Goal: Find specific page/section: Find specific page/section

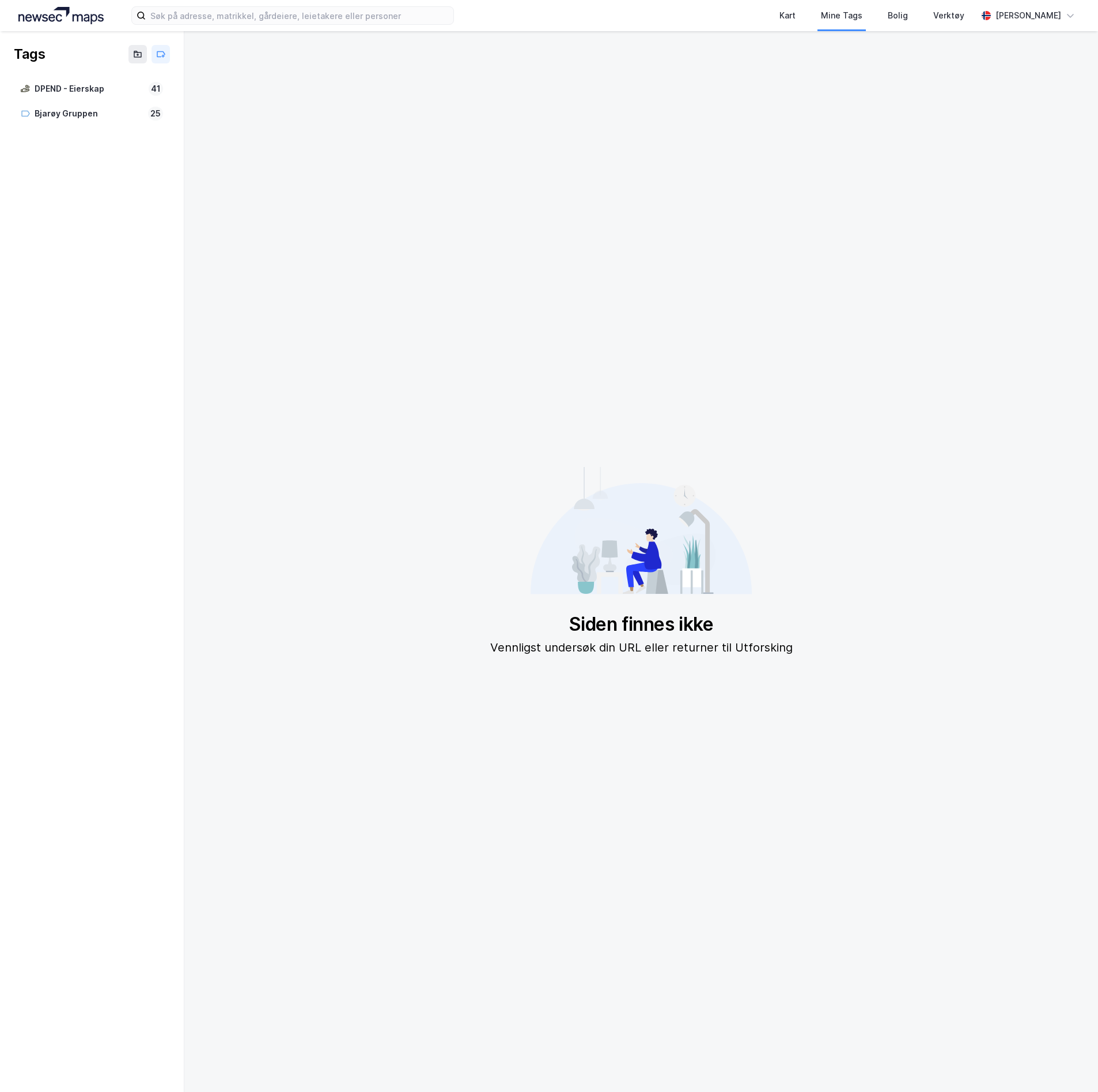
click at [65, 6] on div "Kart Mine Tags [PERSON_NAME] Verktøy [PERSON_NAME]" at bounding box center [549, 15] width 1098 height 31
click at [67, 13] on img at bounding box center [61, 16] width 85 height 17
